Goal: Find contact information: Find contact information

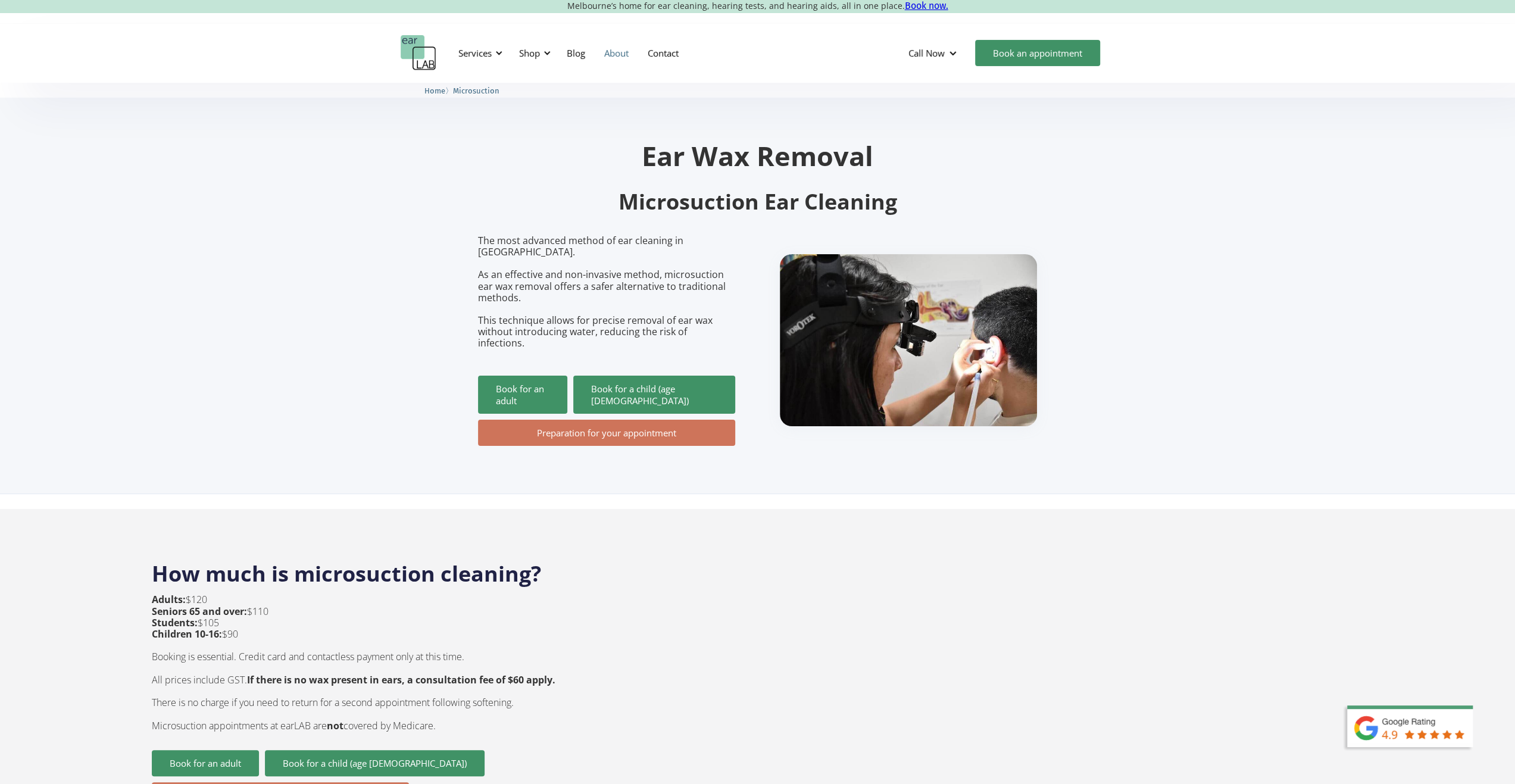
click at [623, 53] on link "About" at bounding box center [616, 53] width 43 height 34
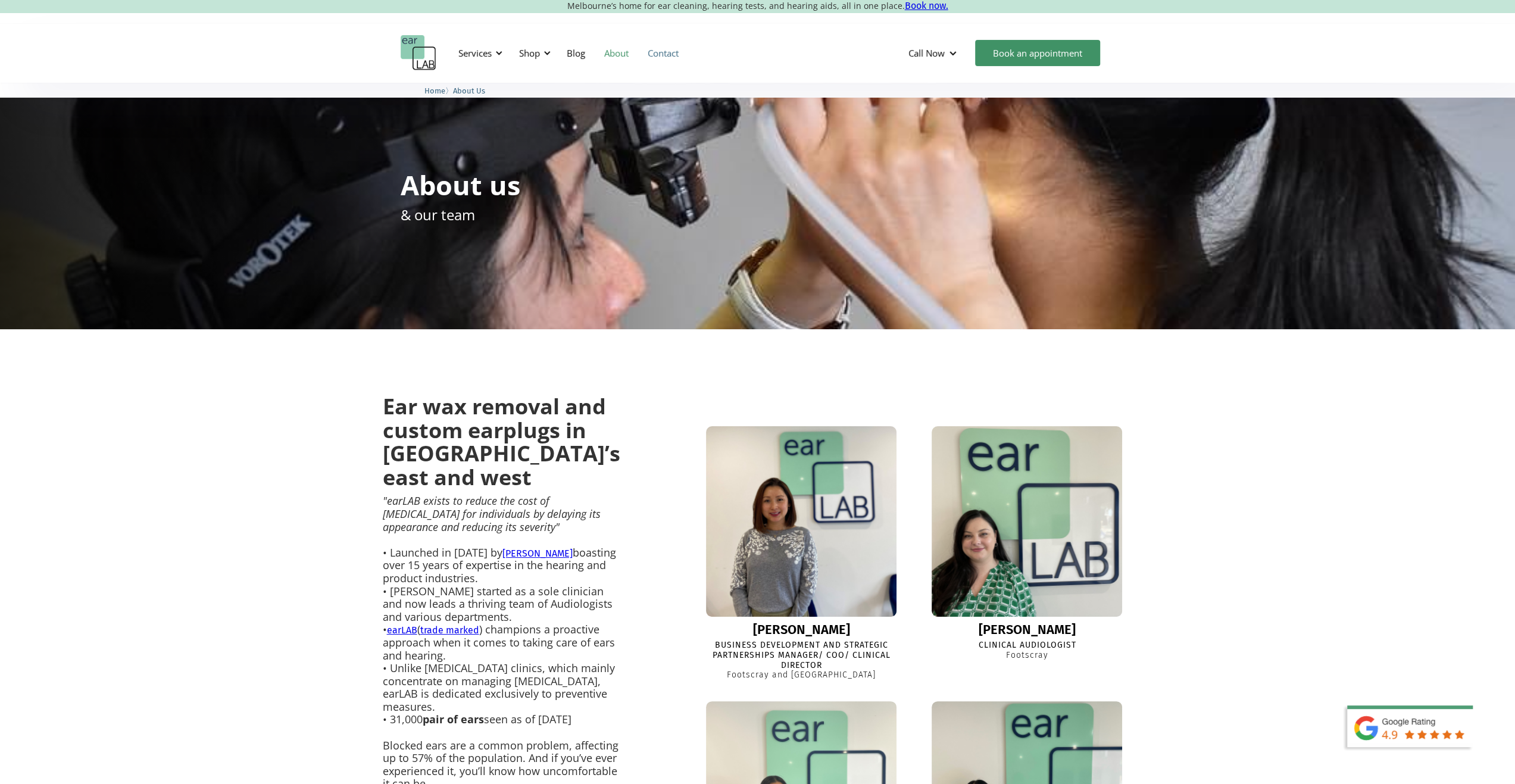
click at [678, 48] on link "Contact" at bounding box center [663, 53] width 50 height 34
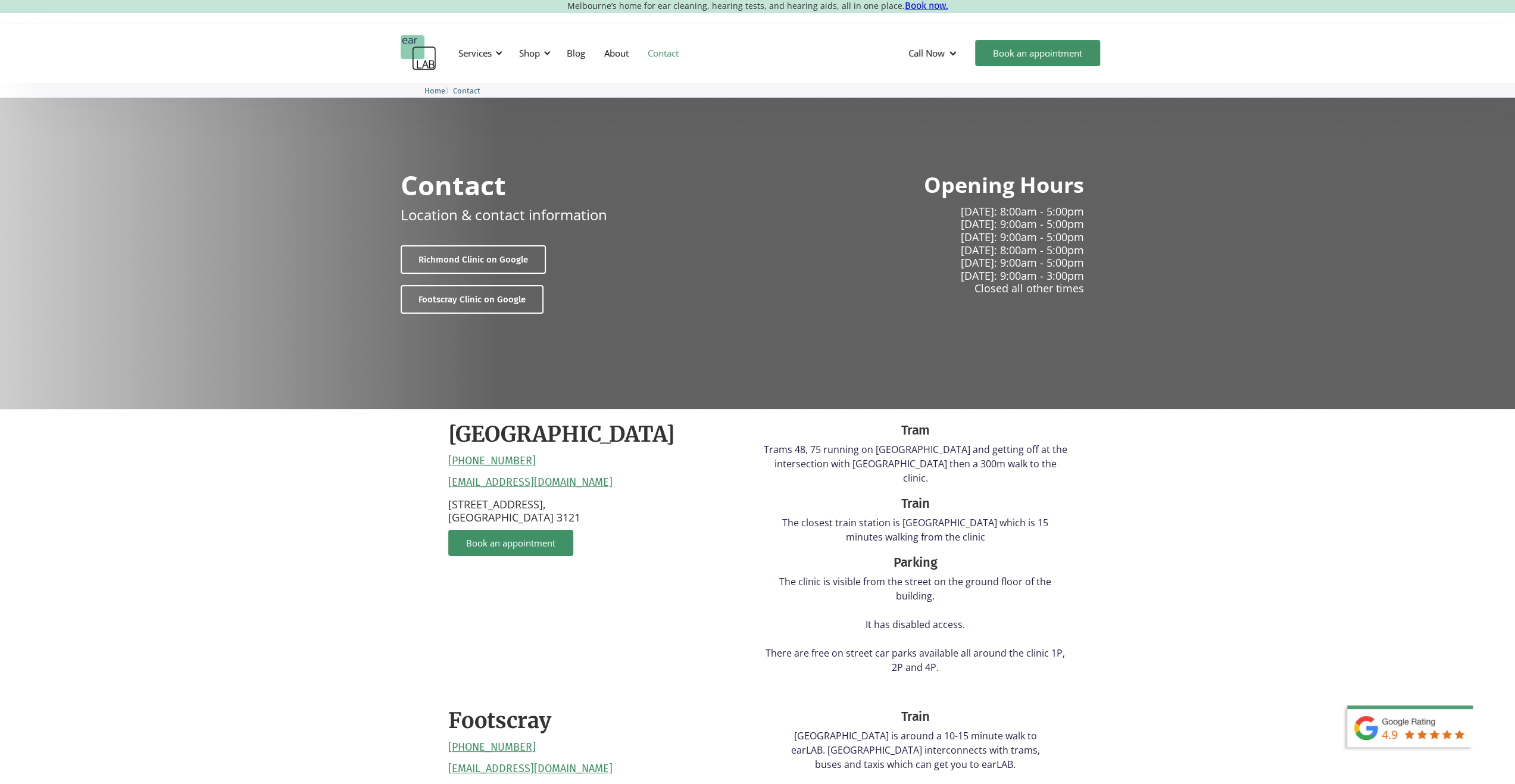
scroll to position [238, 0]
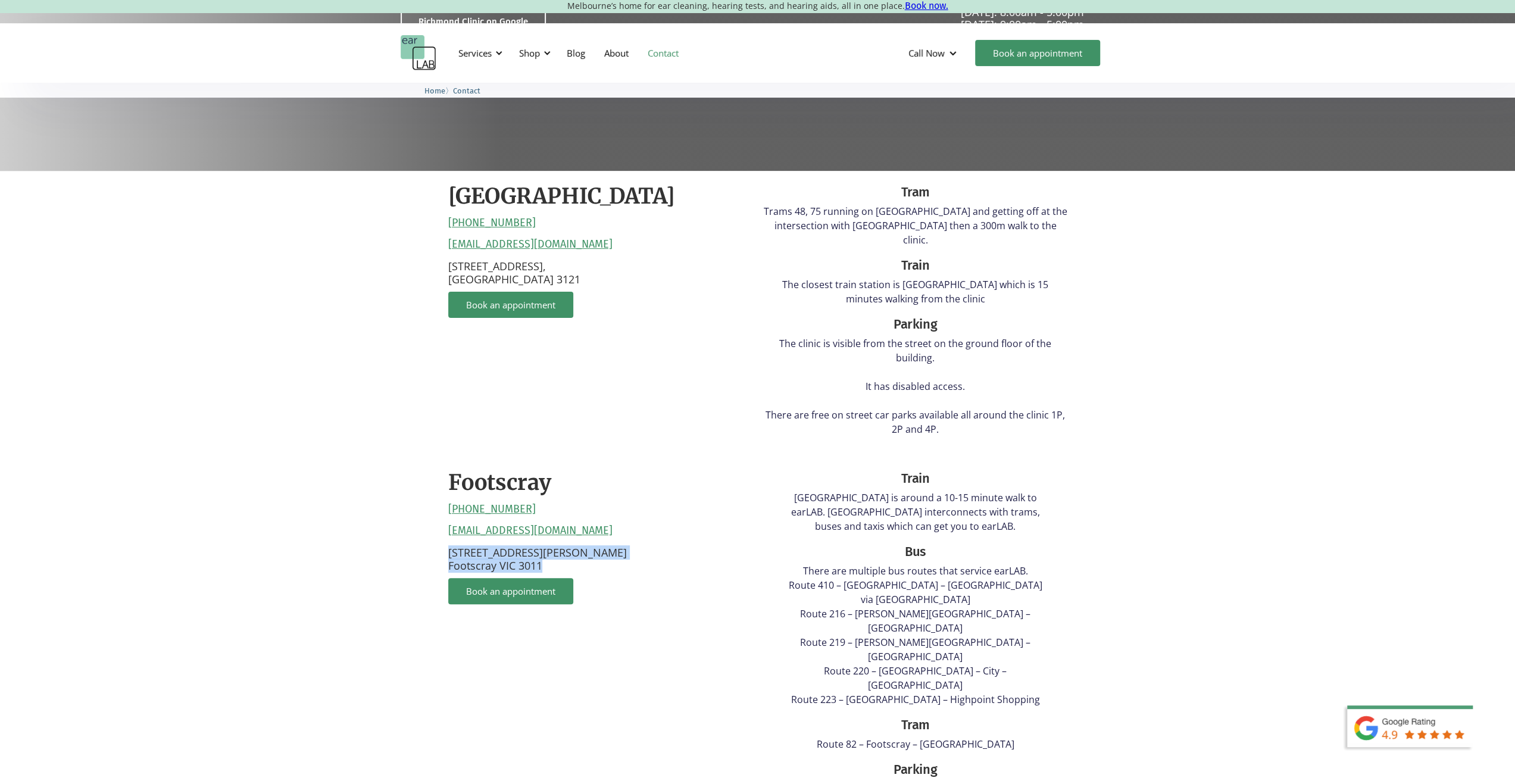
drag, startPoint x: 446, startPoint y: 541, endPoint x: 572, endPoint y: 549, distance: 126.3
click at [572, 549] on div "Richmond (03) 9428 2485 reception@earlab.com.au 132 Burnley Street, Richmond VI…" at bounding box center [758, 580] width 643 height 818
drag, startPoint x: 572, startPoint y: 549, endPoint x: 541, endPoint y: 538, distance: 32.9
click at [617, 52] on link "About" at bounding box center [616, 53] width 43 height 34
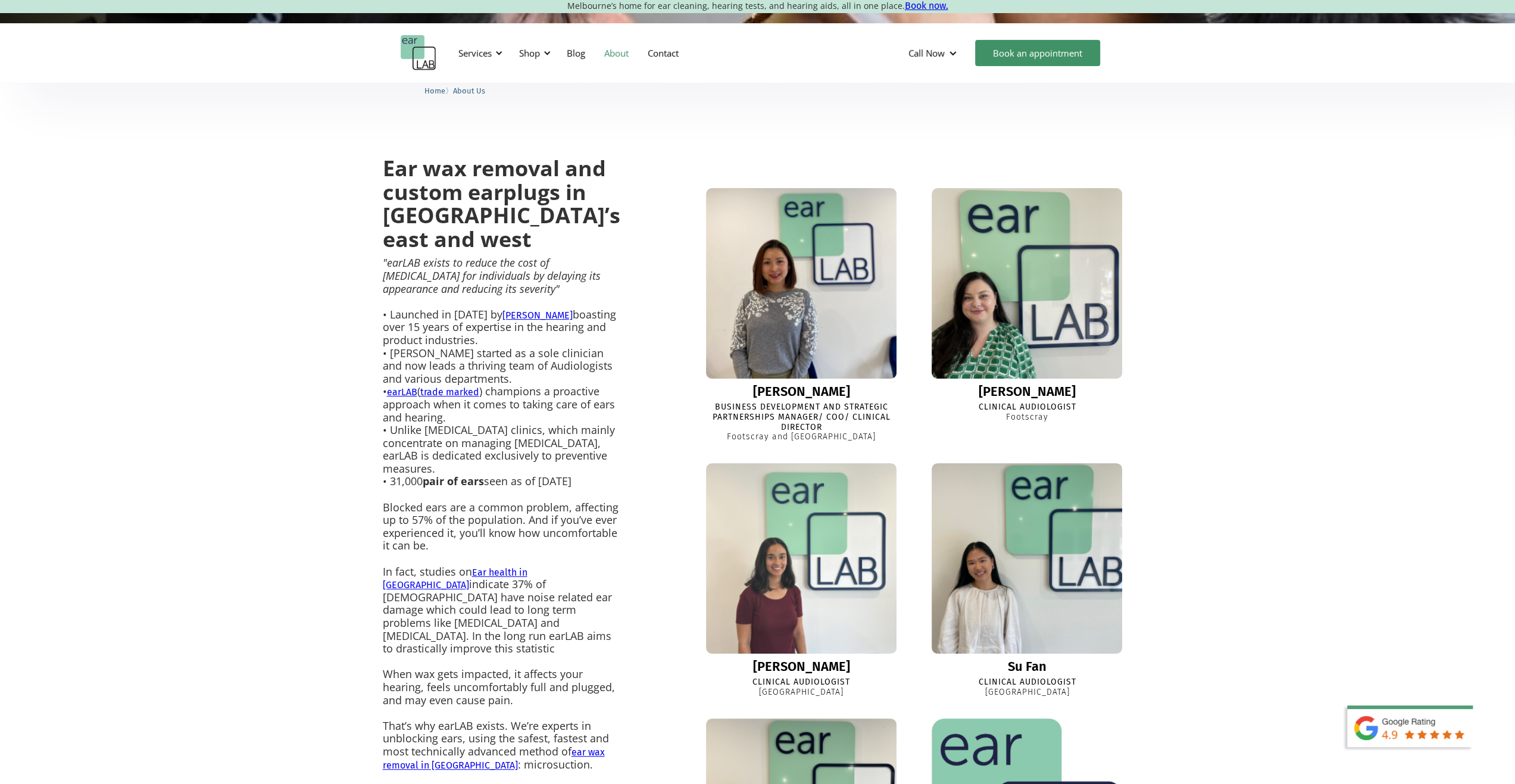
scroll to position [357, 0]
